Goal: Task Accomplishment & Management: Manage account settings

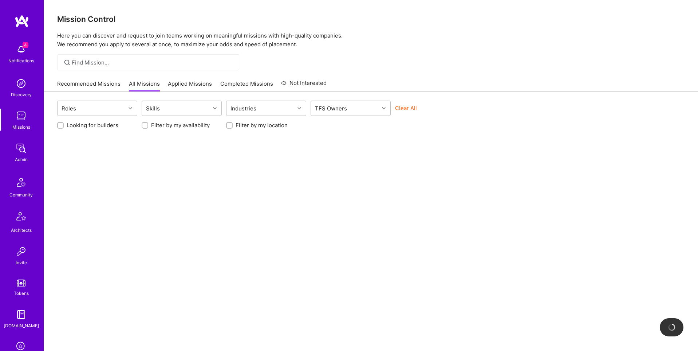
scroll to position [114, 0]
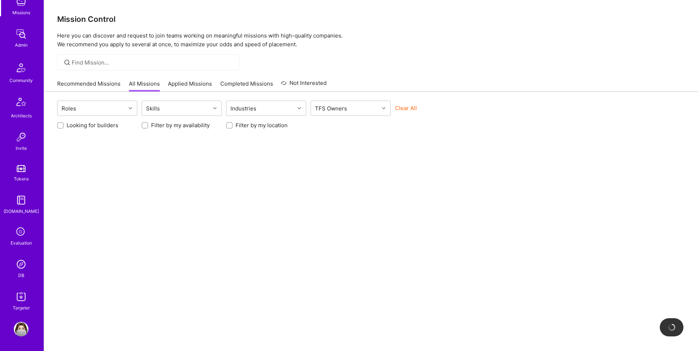
click at [18, 266] on img at bounding box center [21, 264] width 15 height 15
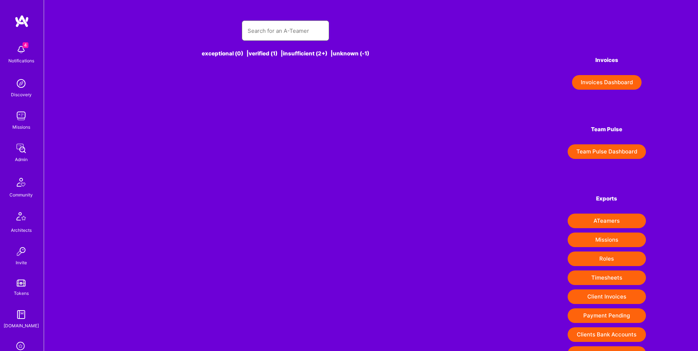
click at [303, 34] on input "text" at bounding box center [286, 30] width 76 height 19
paste input "mireyasemelas@gmail.com"
type input "mireyasemelas@gmail.com"
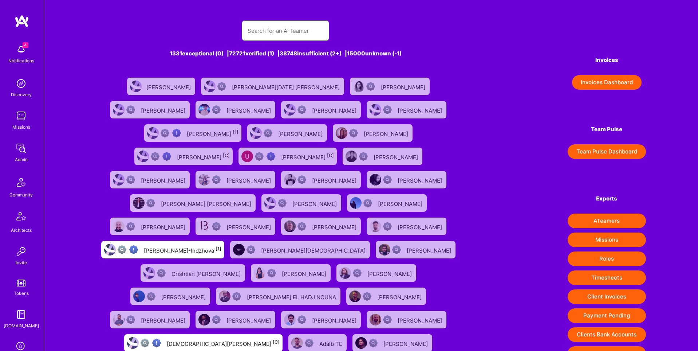
paste input "mireyasemelas@gmail.com"
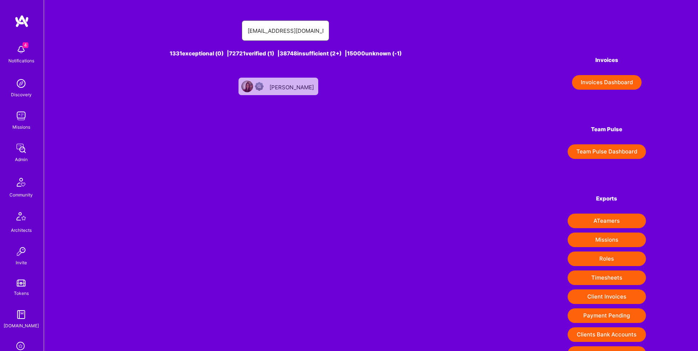
type input "mireyasemelas@gmail.com"
click at [289, 87] on div "Mireya Semelas" at bounding box center [292, 86] width 46 height 9
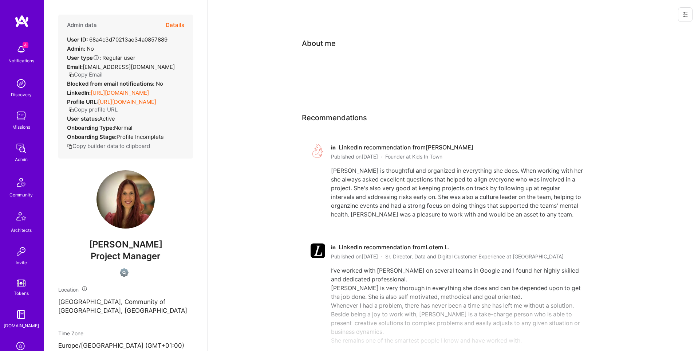
click at [685, 14] on icon at bounding box center [685, 15] width 6 height 6
click at [649, 66] on button "Delete User" at bounding box center [654, 68] width 77 height 19
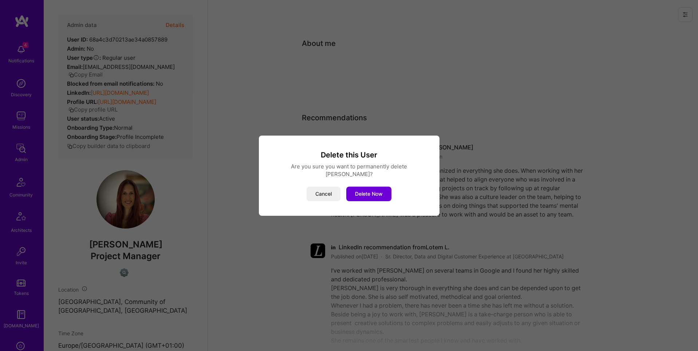
drag, startPoint x: 378, startPoint y: 190, endPoint x: 383, endPoint y: 187, distance: 6.4
click at [378, 190] on button "Delete Now" at bounding box center [368, 193] width 45 height 15
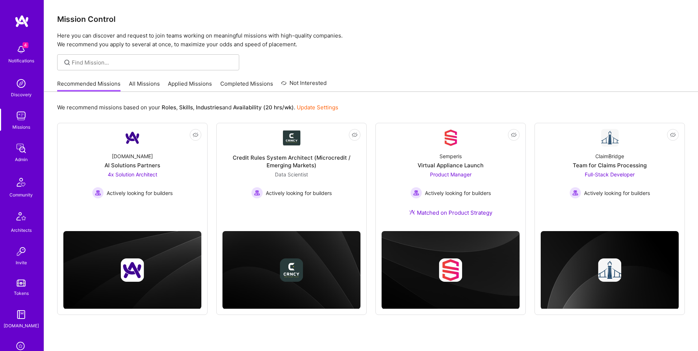
scroll to position [114, 0]
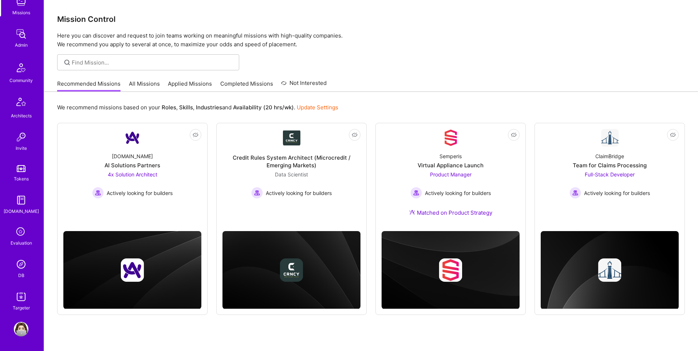
click at [21, 268] on img at bounding box center [21, 264] width 15 height 15
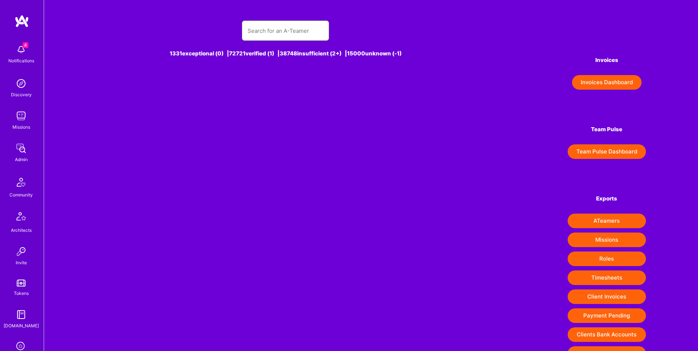
click at [275, 29] on input "text" at bounding box center [286, 30] width 76 height 19
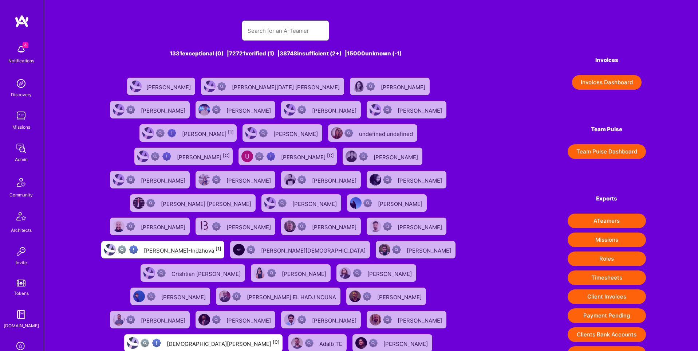
paste input "[EMAIL_ADDRESS][DOMAIN_NAME]"
type input "[EMAIL_ADDRESS][DOMAIN_NAME]"
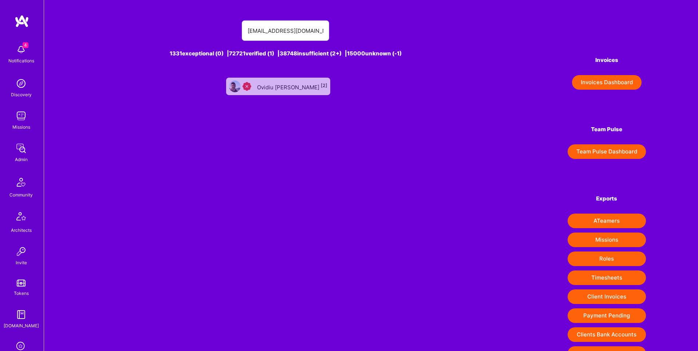
click at [278, 82] on div "Ovidiu [PERSON_NAME] [2]" at bounding box center [292, 86] width 70 height 9
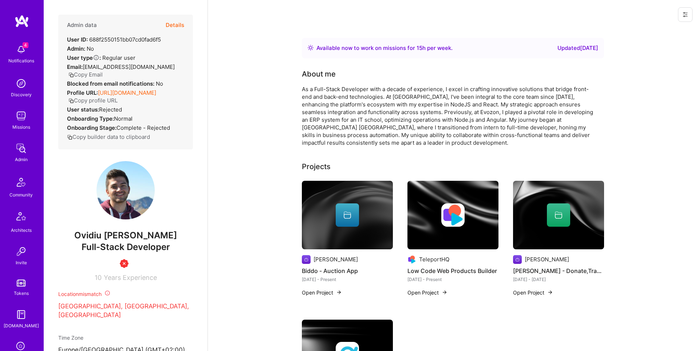
click at [173, 24] on button "Details" at bounding box center [175, 25] width 19 height 21
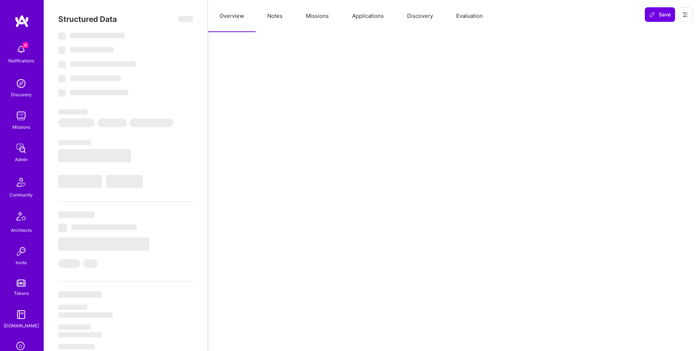
select select "Right Now"
select select "Insufficient"
select select "US"
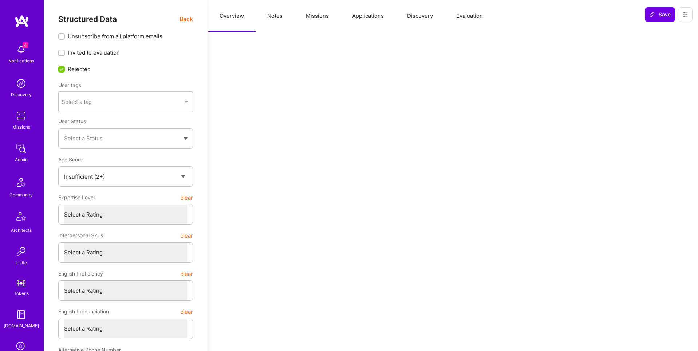
click at [277, 18] on button "Notes" at bounding box center [275, 16] width 39 height 32
type textarea "x"
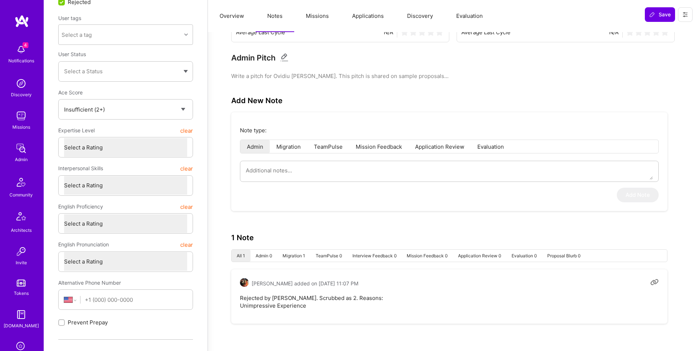
scroll to position [114, 0]
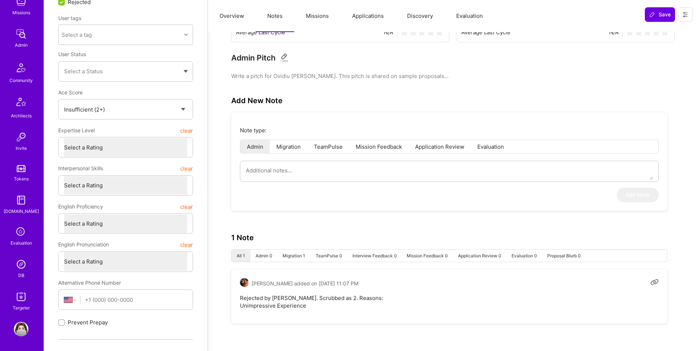
click at [19, 270] on img at bounding box center [21, 264] width 15 height 15
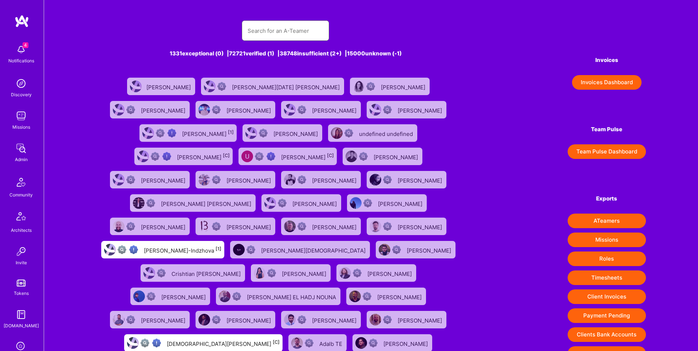
scroll to position [0, 0]
click at [274, 29] on input "text" at bounding box center [286, 30] width 76 height 19
paste input "606b2ec765aac72b6032af3d"
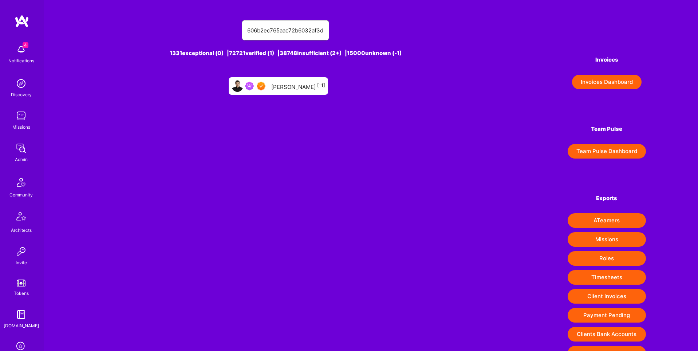
type input "606b2ec765aac72b6032af3d"
click at [290, 82] on div "Marc Held [-1]" at bounding box center [298, 85] width 54 height 9
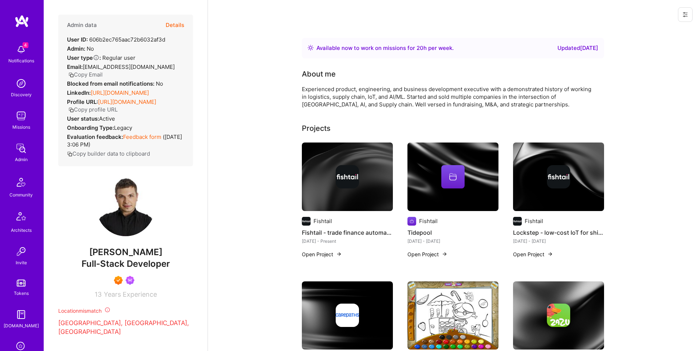
click at [103, 71] on button "Copy Email" at bounding box center [85, 75] width 34 height 8
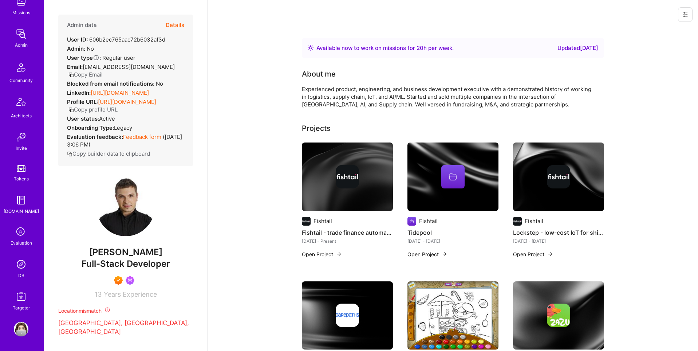
click at [21, 266] on img at bounding box center [21, 264] width 15 height 15
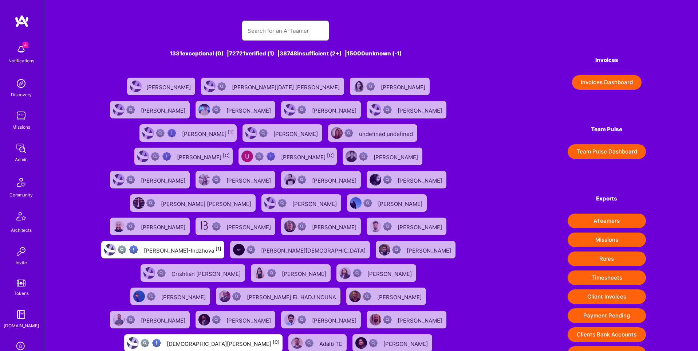
click at [267, 27] on input "text" at bounding box center [286, 30] width 76 height 19
paste input "joseph.v.clifford@gmail.com"
type input "joseph.v.clifford@gmail.com"
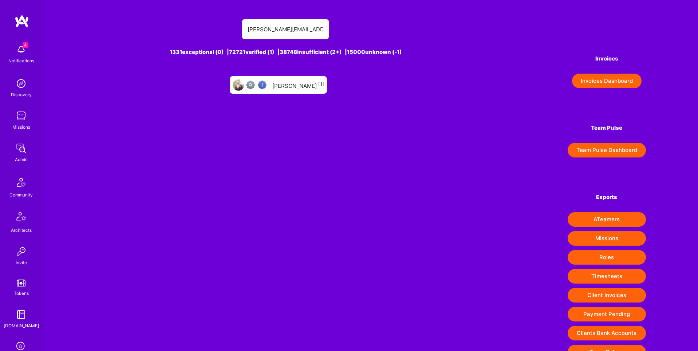
scroll to position [2, 0]
click at [278, 86] on div "Joseph Clifford [1]" at bounding box center [298, 84] width 52 height 9
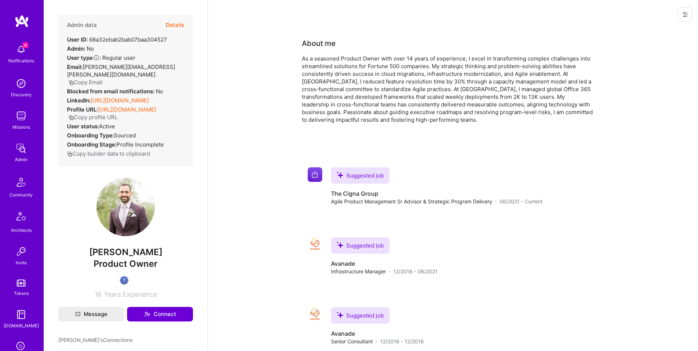
click at [682, 12] on button at bounding box center [685, 14] width 15 height 15
click at [639, 67] on button "Delete User" at bounding box center [654, 68] width 77 height 19
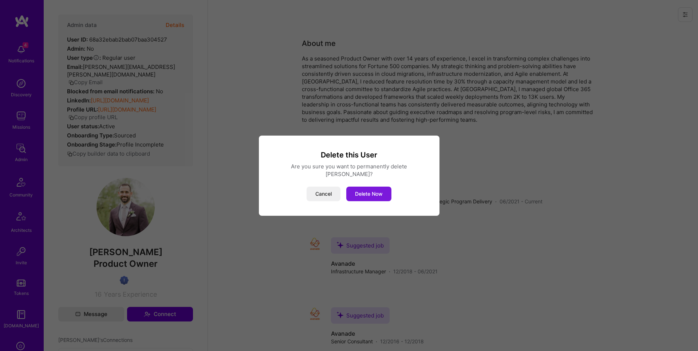
click at [372, 196] on button "Delete Now" at bounding box center [368, 193] width 45 height 15
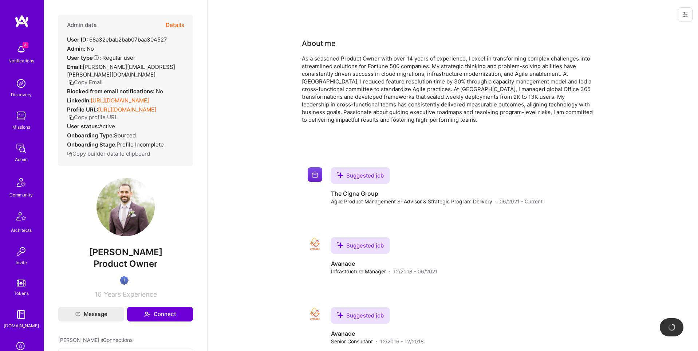
scroll to position [0, 0]
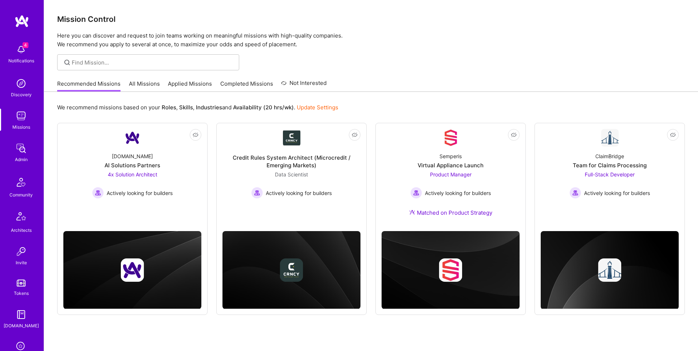
scroll to position [114, 0]
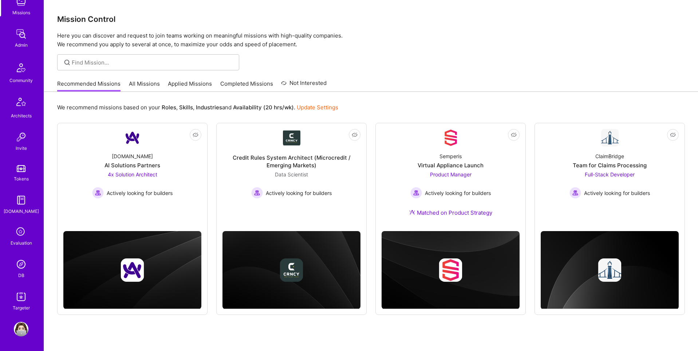
click at [19, 264] on img at bounding box center [21, 264] width 15 height 15
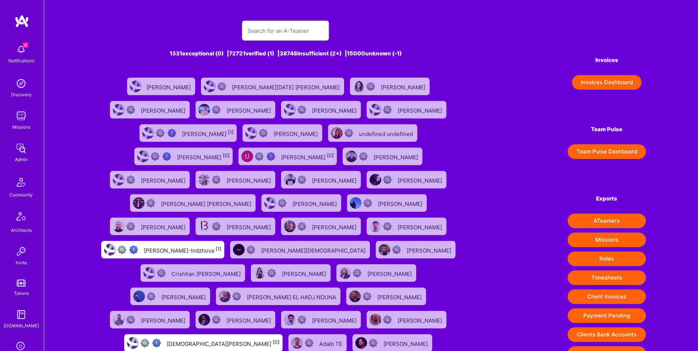
click at [253, 29] on input "text" at bounding box center [286, 30] width 76 height 19
paste input "adrian.aschenbrenner91@gmail.com"
type input "adrian.aschenbrenner91@gmail.com"
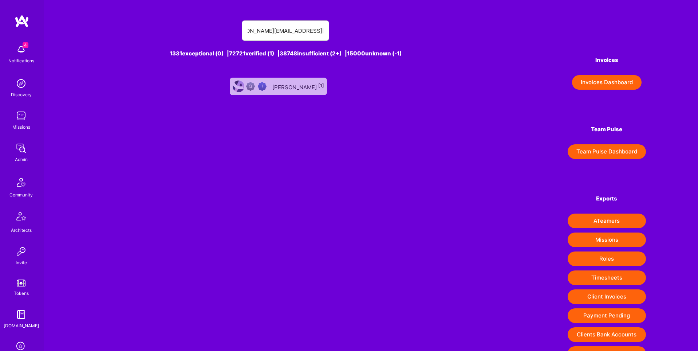
scroll to position [0, 0]
click at [275, 86] on div "Adrian Aschenbrenner [1]" at bounding box center [298, 86] width 52 height 9
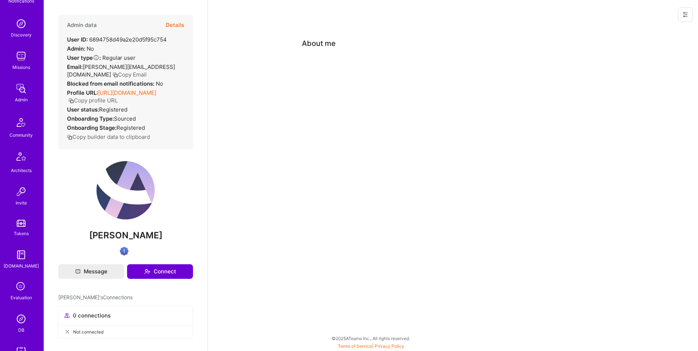
scroll to position [114, 0]
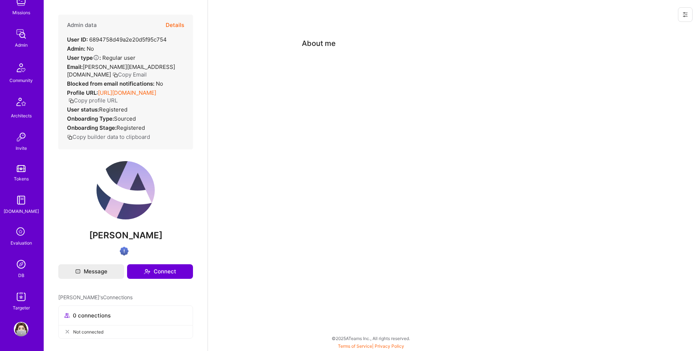
click at [20, 262] on img at bounding box center [21, 264] width 15 height 15
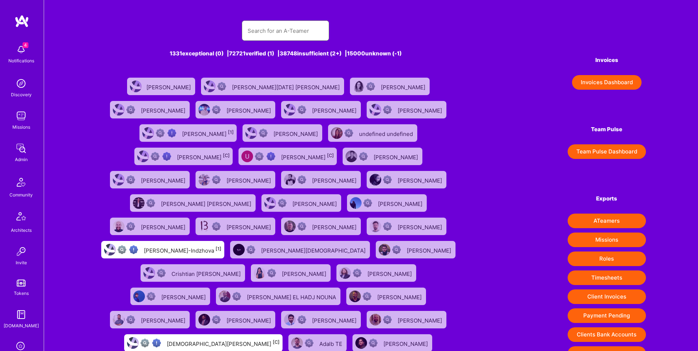
click at [268, 28] on input "text" at bounding box center [286, 30] width 76 height 19
paste input "idirizzo@gmail.com"
type input "idirizzo@gmail.com"
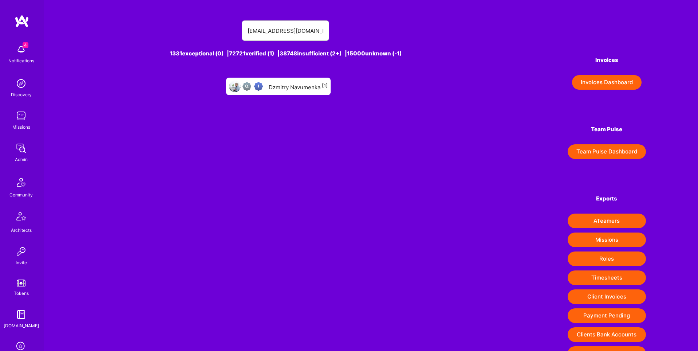
click at [304, 84] on div "Dzmitry Navumenka [1]" at bounding box center [298, 86] width 59 height 9
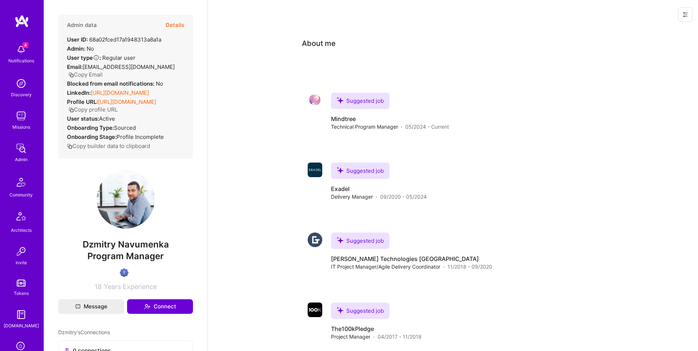
click at [689, 16] on button at bounding box center [685, 14] width 15 height 15
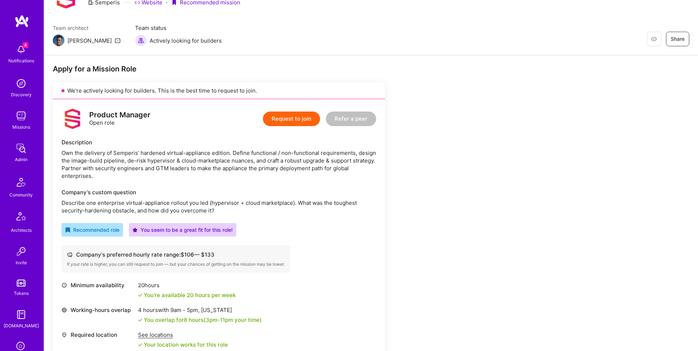
scroll to position [90, 0]
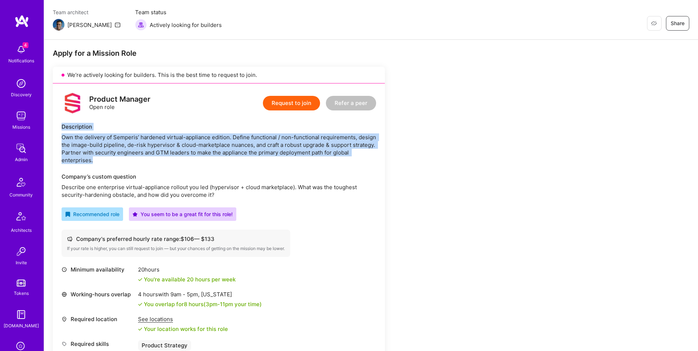
drag, startPoint x: 62, startPoint y: 125, endPoint x: 142, endPoint y: 158, distance: 86.1
click at [141, 158] on div "Description Own the delivery of Semperis’ hardened virtual-appliance edition. D…" at bounding box center [219, 143] width 315 height 41
copy div "Description Own the delivery of Semperis’ hardened virtual-appliance edition. D…"
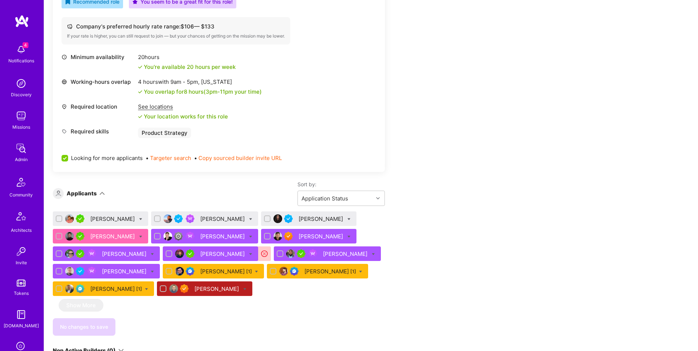
scroll to position [262, 0]
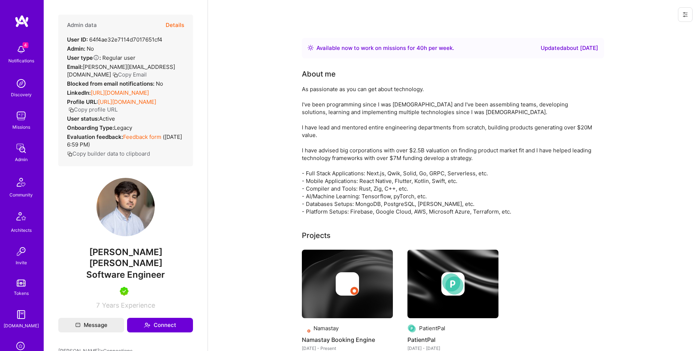
click at [162, 23] on div "Admin data Details" at bounding box center [125, 25] width 117 height 21
click at [184, 23] on div "Admin data Details User ID: 64f4ae32e7114d7017651cf4 Admin: No User type Regula…" at bounding box center [125, 90] width 135 height 151
click at [178, 23] on button "Details" at bounding box center [175, 25] width 19 height 21
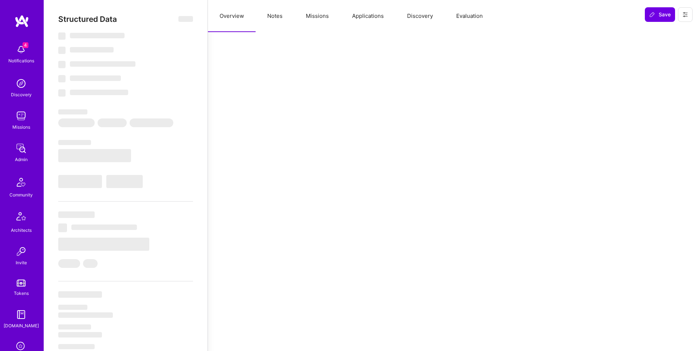
select select "Right Now"
select select "5"
select select "7"
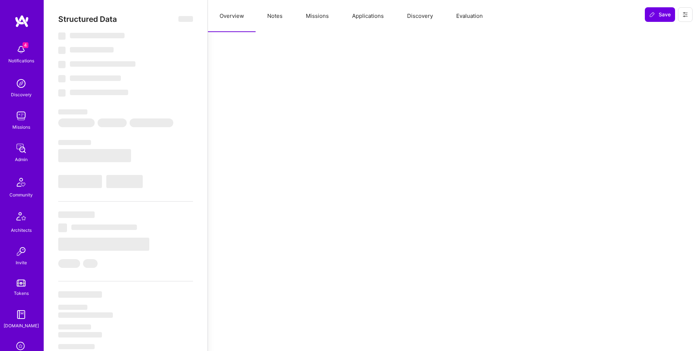
select select "ES"
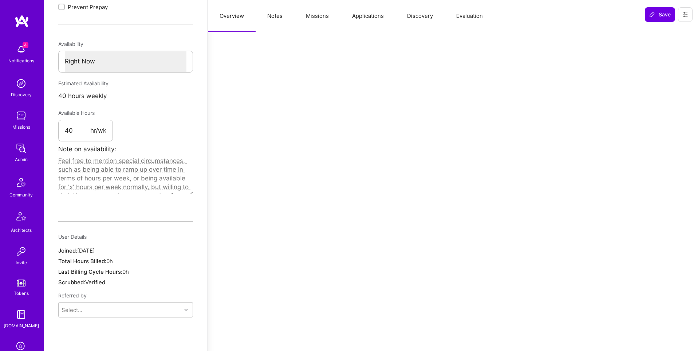
scroll to position [114, 0]
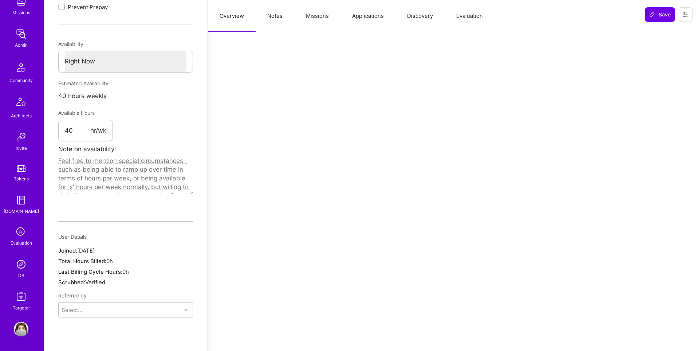
click at [23, 261] on img at bounding box center [21, 264] width 15 height 15
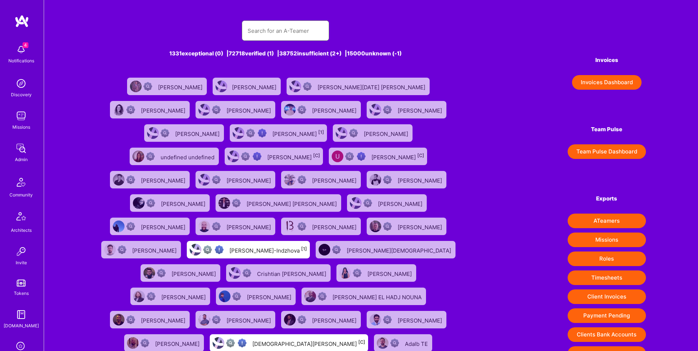
click at [280, 29] on input "text" at bounding box center [286, 30] width 76 height 19
paste input "mistergavr@gmail.com"
type input "mistergavr@gmail.com"
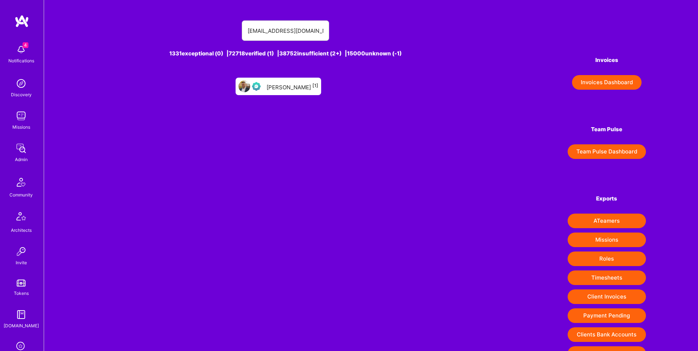
click at [286, 82] on div "Hrel Aliaksandr [1]" at bounding box center [293, 86] width 52 height 9
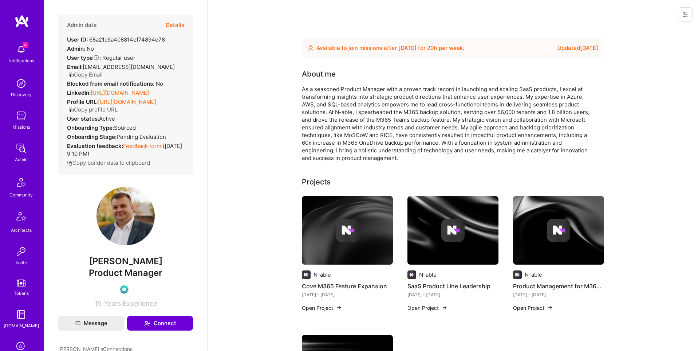
click at [182, 23] on button "Details" at bounding box center [175, 25] width 19 height 21
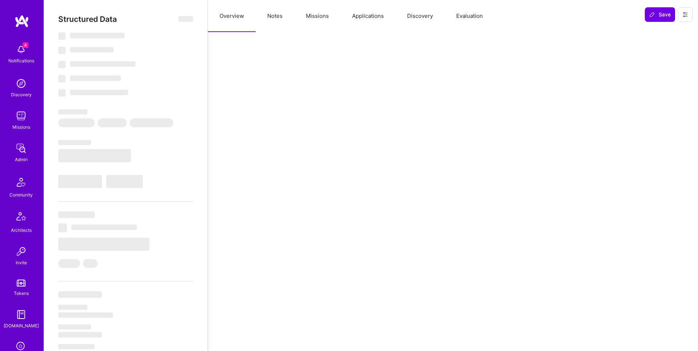
type textarea "x"
select select "Future Date"
select select "Verified"
select select "PL"
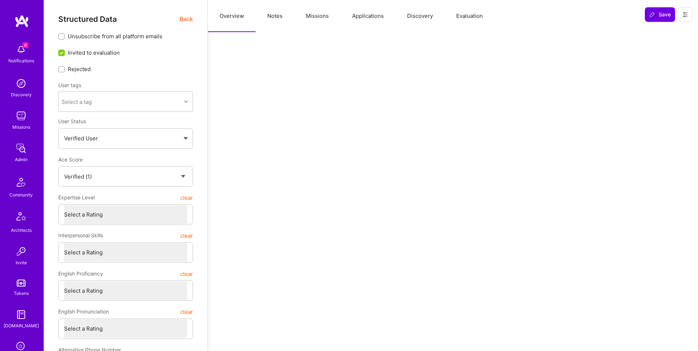
click at [352, 17] on button "Applications" at bounding box center [367, 16] width 55 height 32
